Goal: Complete application form

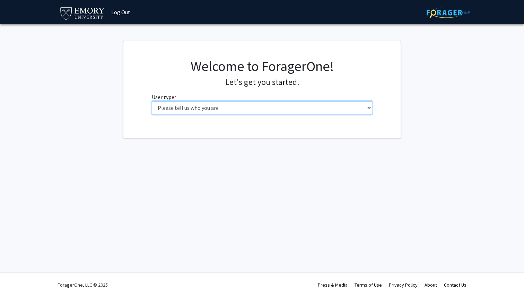
click at [225, 107] on select "Please tell us who you are Undergraduate Student Master's Student Doctoral Cand…" at bounding box center [262, 107] width 221 height 13
select select "5: faculty"
click at [152, 101] on select "Please tell us who you are Undergraduate Student Master's Student Doctoral Cand…" at bounding box center [262, 107] width 221 height 13
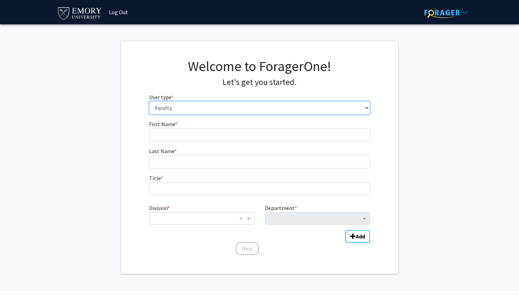
click at [220, 110] on select "Please tell us who you are Undergraduate Student Master's Student Doctoral Cand…" at bounding box center [259, 107] width 221 height 13
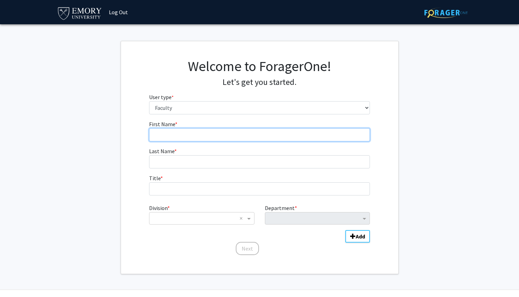
click at [176, 139] on input "First Name * required" at bounding box center [259, 134] width 221 height 13
type input "[PERSON_NAME]"
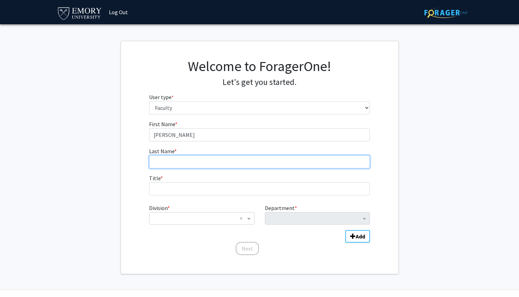
click at [171, 165] on input "Last Name * required" at bounding box center [259, 161] width 221 height 13
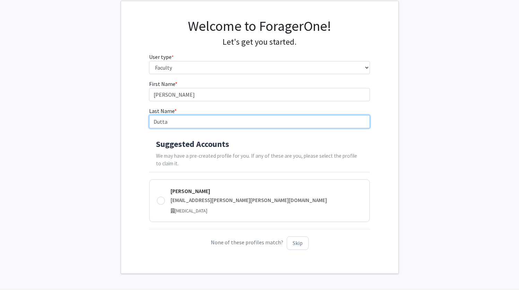
scroll to position [57, 0]
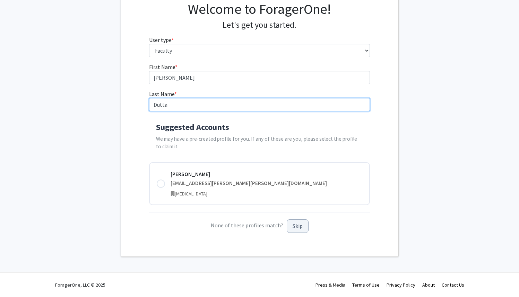
type input "Dutta"
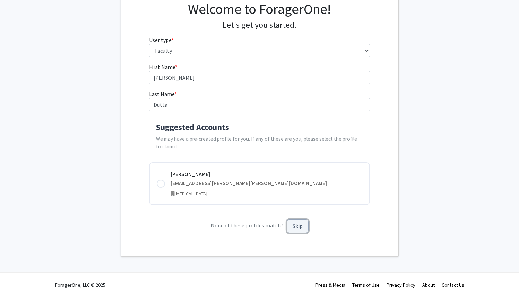
click at [293, 228] on button "Skip" at bounding box center [298, 227] width 22 height 14
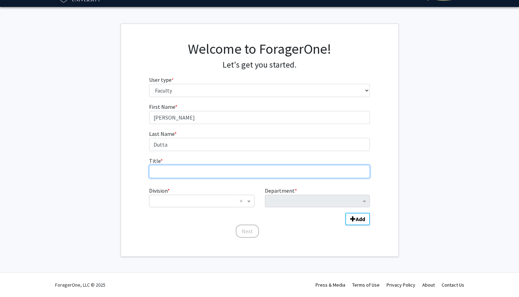
click at [207, 167] on input "Title * required" at bounding box center [259, 171] width 221 height 13
type input "Assistant Teaching Professor"
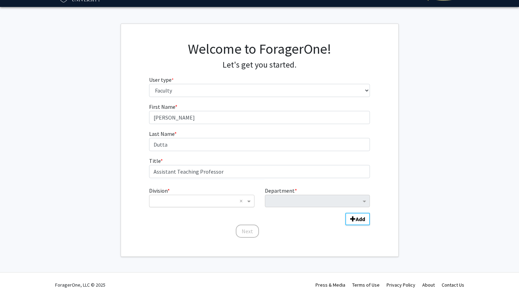
click at [199, 204] on input "Division" at bounding box center [195, 201] width 84 height 8
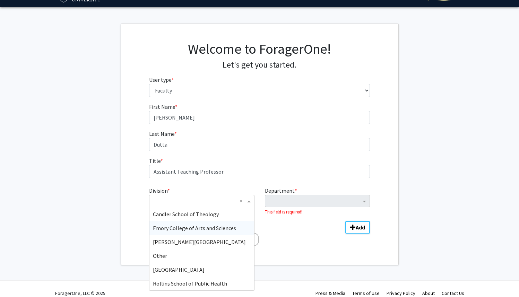
click at [191, 225] on span "Emory College of Arts and Sciences" at bounding box center [194, 228] width 83 height 7
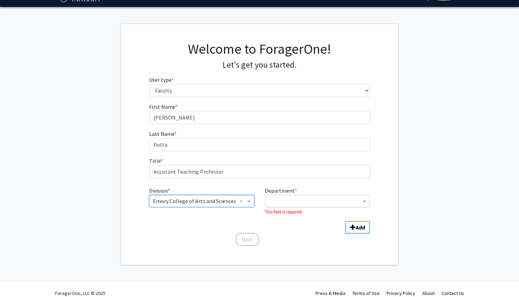
click at [285, 201] on input "Department" at bounding box center [315, 201] width 92 height 8
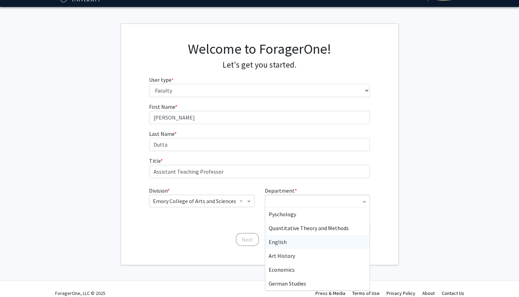
click at [285, 242] on span "English" at bounding box center [278, 242] width 18 height 7
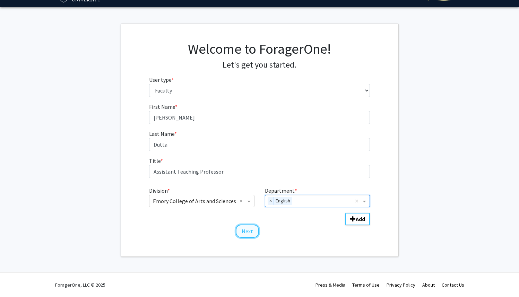
click at [251, 232] on button "Next" at bounding box center [247, 231] width 23 height 13
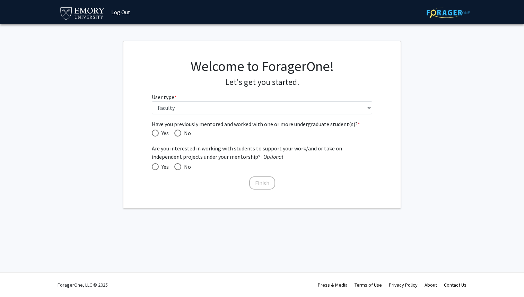
click at [179, 134] on span "Have you previously mentored and worked with one or more undergraduate student(…" at bounding box center [177, 133] width 7 height 7
click at [179, 134] on input "No" at bounding box center [177, 133] width 7 height 7
radio input "true"
click at [158, 169] on span at bounding box center [155, 166] width 7 height 7
click at [158, 169] on input "Yes" at bounding box center [155, 166] width 7 height 7
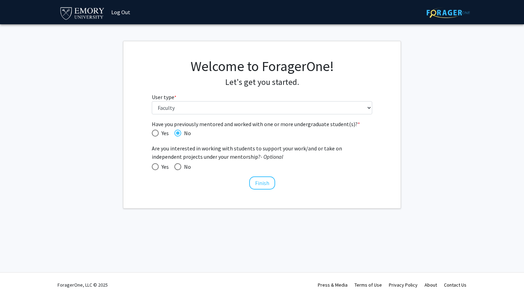
radio input "true"
click at [155, 133] on span "Have you previously mentored and worked with one or more undergraduate student(…" at bounding box center [155, 133] width 7 height 7
click at [155, 133] on input "Yes" at bounding box center [155, 133] width 7 height 7
radio input "true"
click at [263, 186] on button "Finish" at bounding box center [262, 183] width 26 height 13
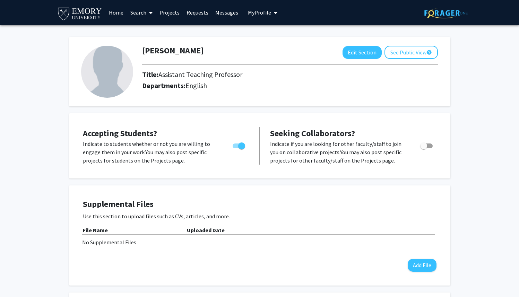
click at [431, 145] on span "Toggle" at bounding box center [426, 146] width 12 height 5
click at [424, 148] on input "Toggle" at bounding box center [423, 148] width 0 height 0
checkbox input "true"
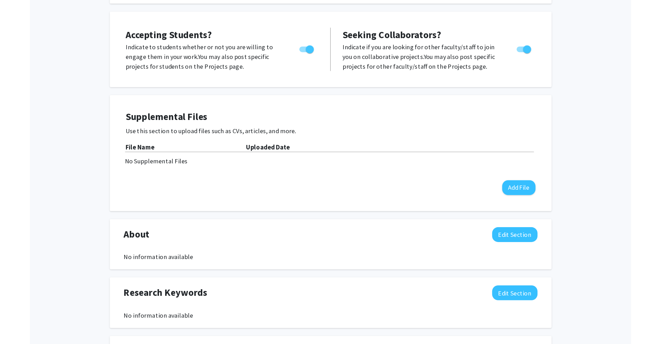
scroll to position [112, 0]
